Goal: Go to known website: Access a specific website the user already knows

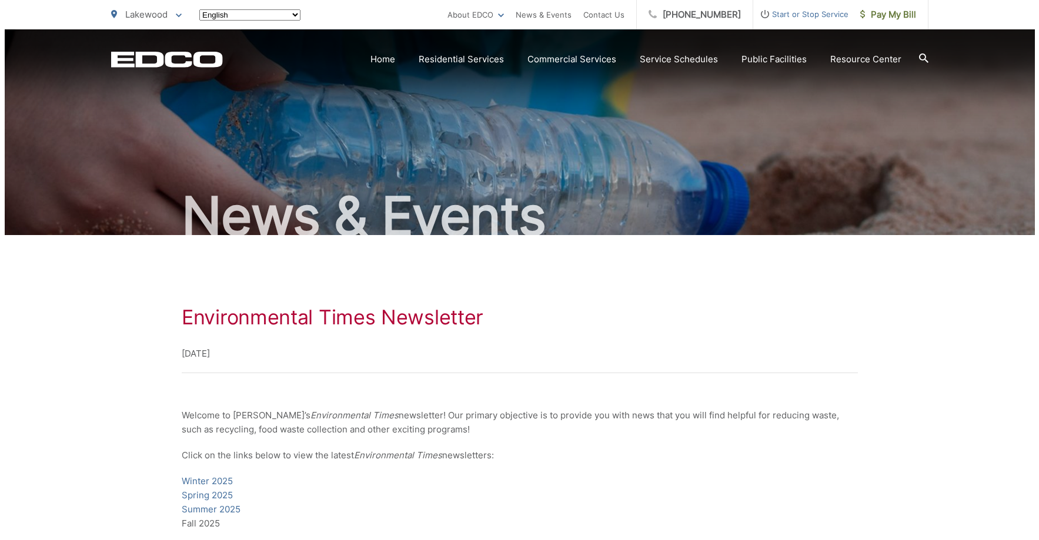
scroll to position [176, 0]
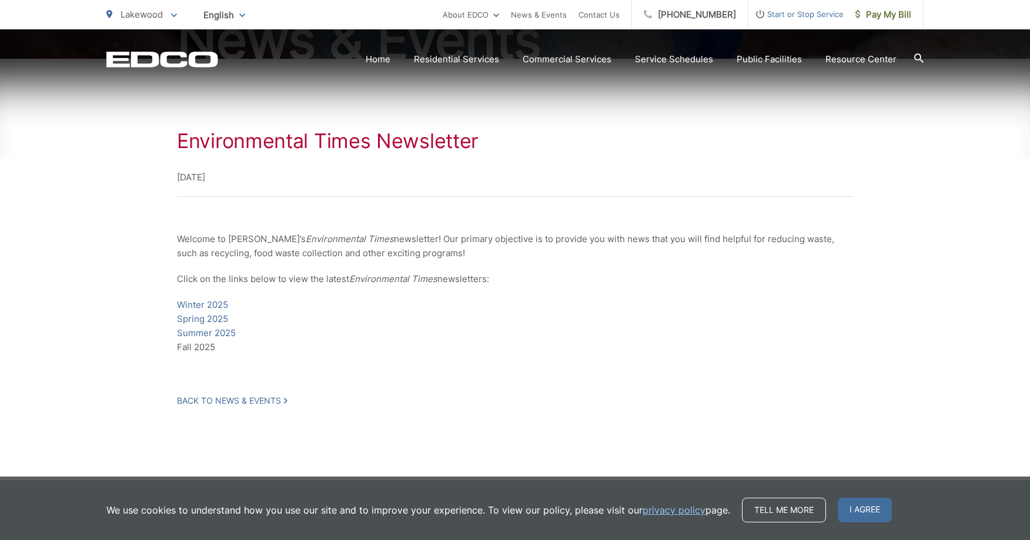
click at [72, 175] on div "Environmental Times Newsletter [DATE] Welcome to [PERSON_NAME]’s Environmental …" at bounding box center [515, 268] width 1030 height 418
click at [158, 12] on span "Lakewood" at bounding box center [142, 14] width 42 height 11
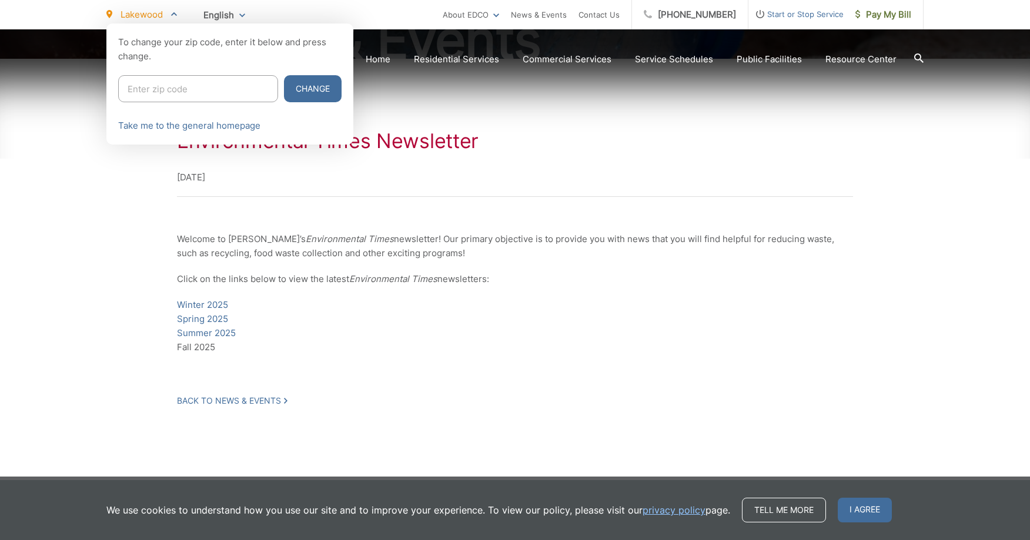
drag, startPoint x: 199, startPoint y: 93, endPoint x: 216, endPoint y: 96, distance: 17.8
click at [206, 93] on input "Enter zip code" at bounding box center [198, 88] width 160 height 27
type input "92020"
click at [284, 75] on button "Change" at bounding box center [313, 88] width 58 height 27
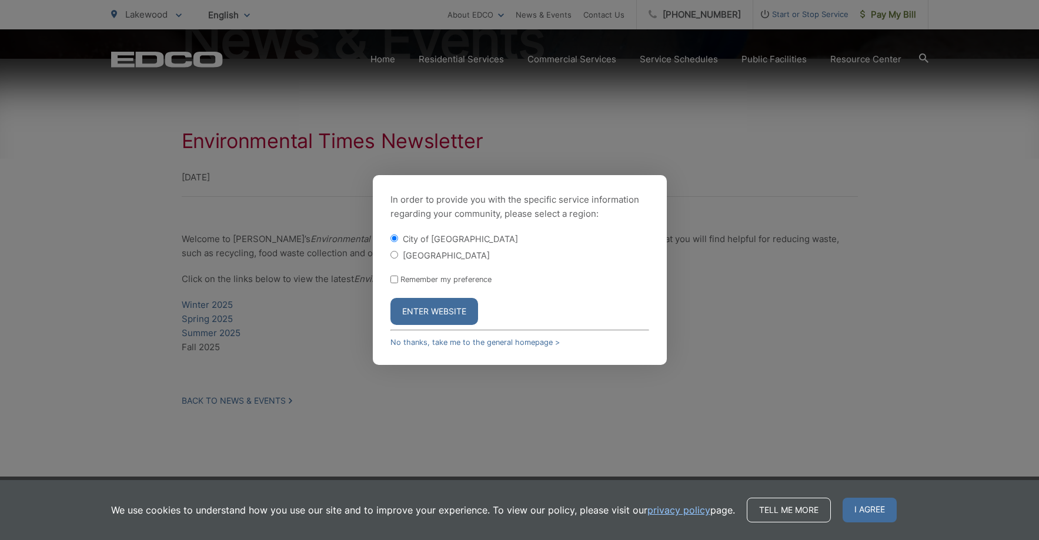
click at [438, 304] on button "Enter Website" at bounding box center [434, 311] width 88 height 27
